Goal: Find specific page/section

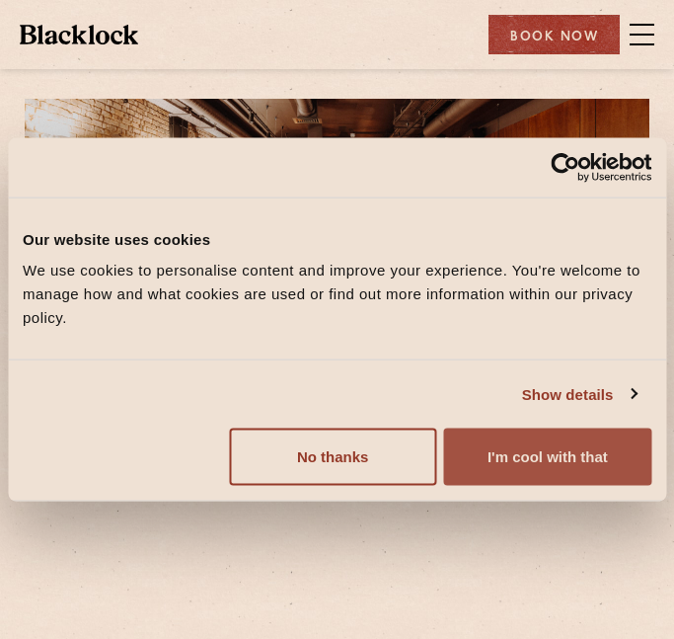
click at [551, 468] on button "I'm cool with that" at bounding box center [547, 457] width 207 height 57
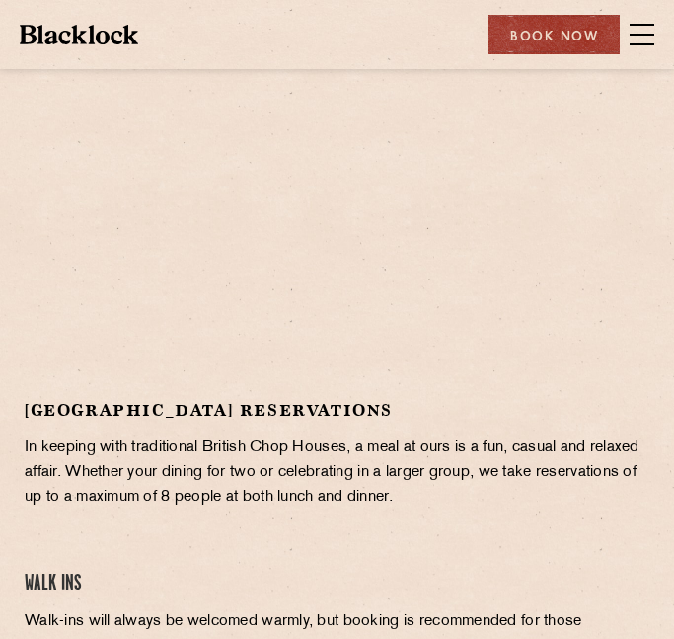
scroll to position [249, 0]
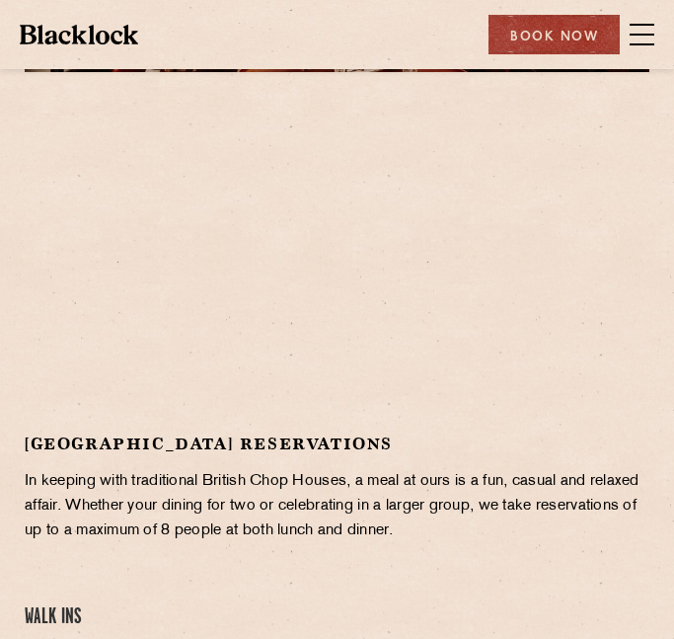
click at [632, 47] on span at bounding box center [642, 35] width 25 height 30
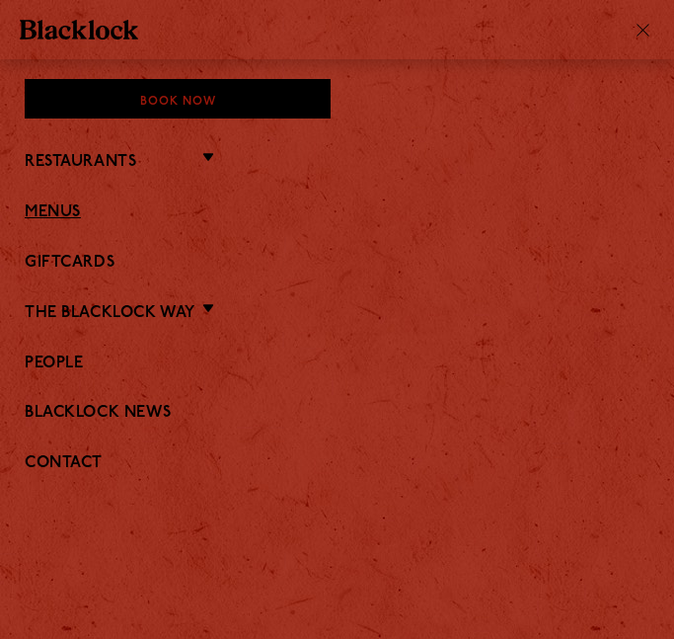
click at [57, 214] on link "Menus" at bounding box center [337, 212] width 625 height 19
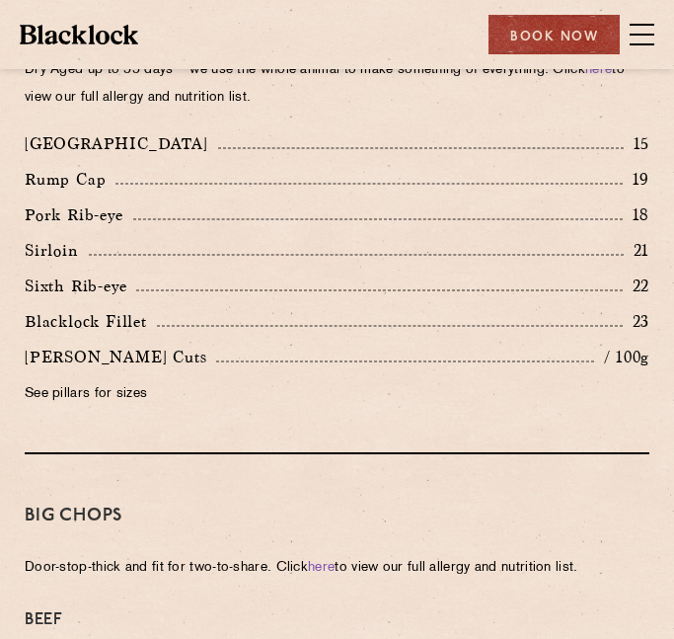
scroll to position [1927, 0]
